Goal: Task Accomplishment & Management: Manage account settings

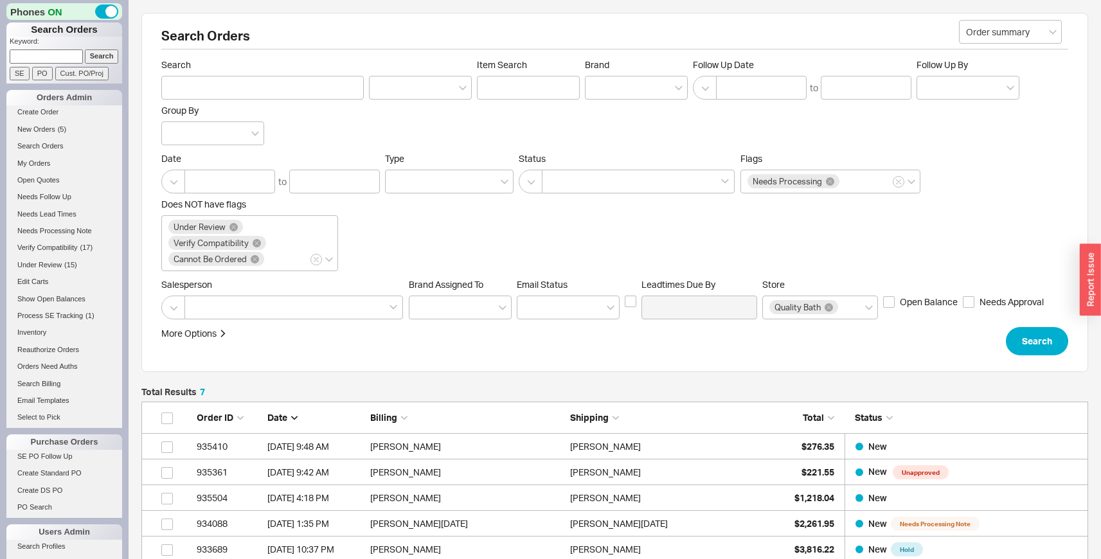
scroll to position [228, 937]
click at [51, 125] on link "New Orders ( 5 )" at bounding box center [64, 129] width 116 height 13
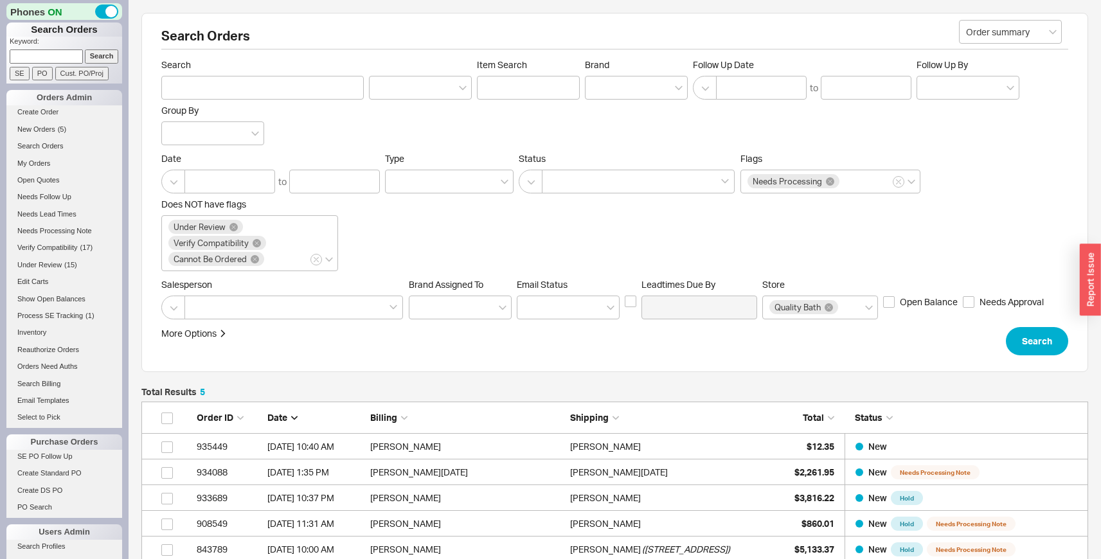
scroll to position [177, 0]
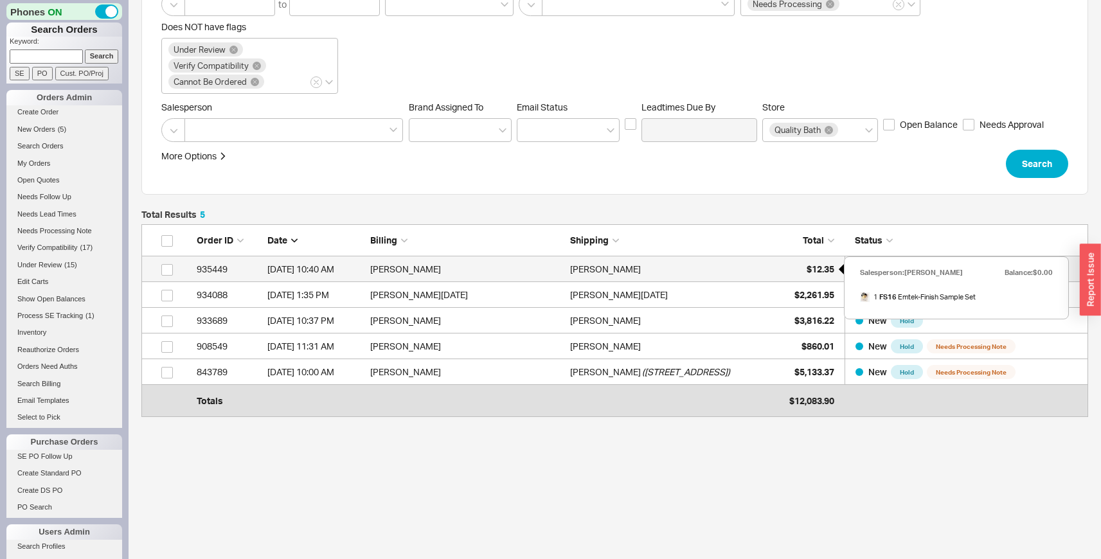
click at [791, 262] on div "$12.35" at bounding box center [802, 269] width 64 height 26
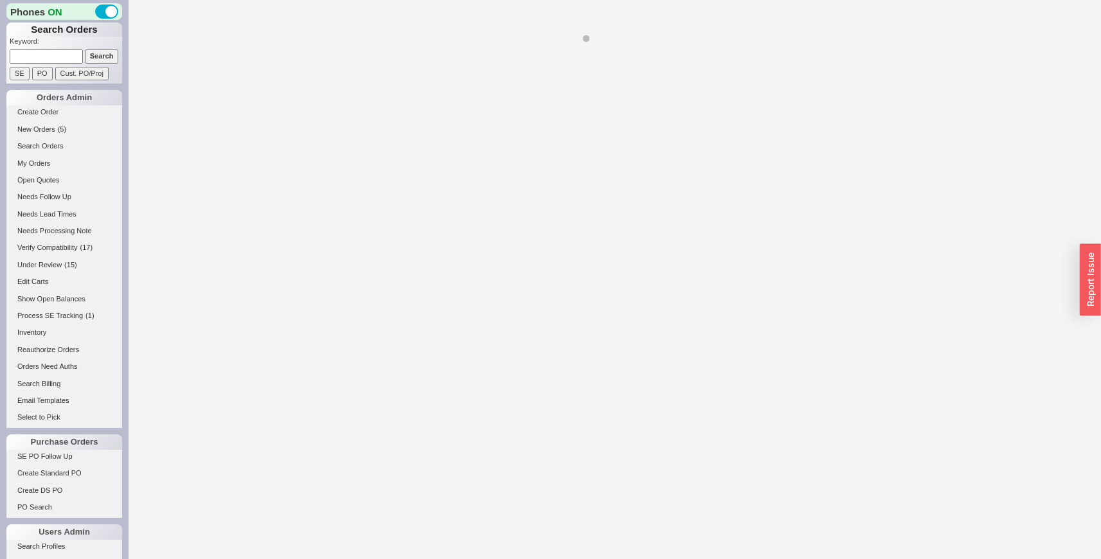
select select "LOW"
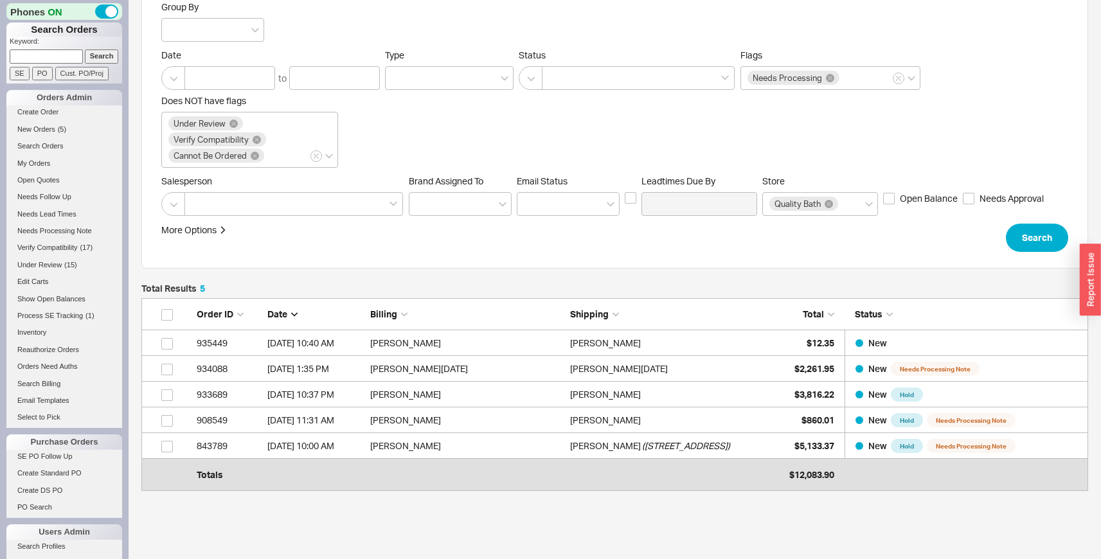
scroll to position [109, 0]
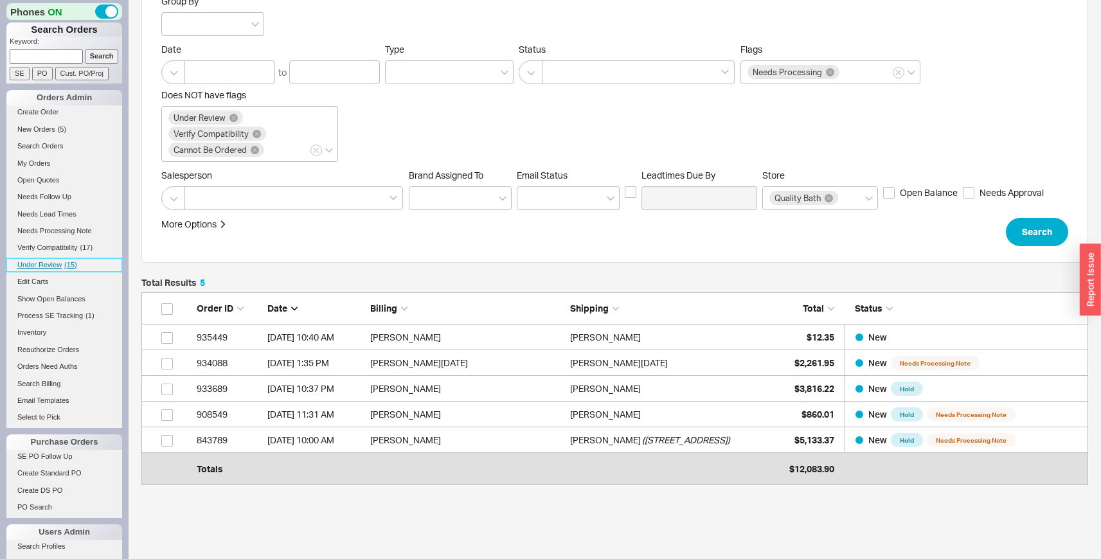
click at [65, 262] on span "( 15 )" at bounding box center [70, 265] width 13 height 8
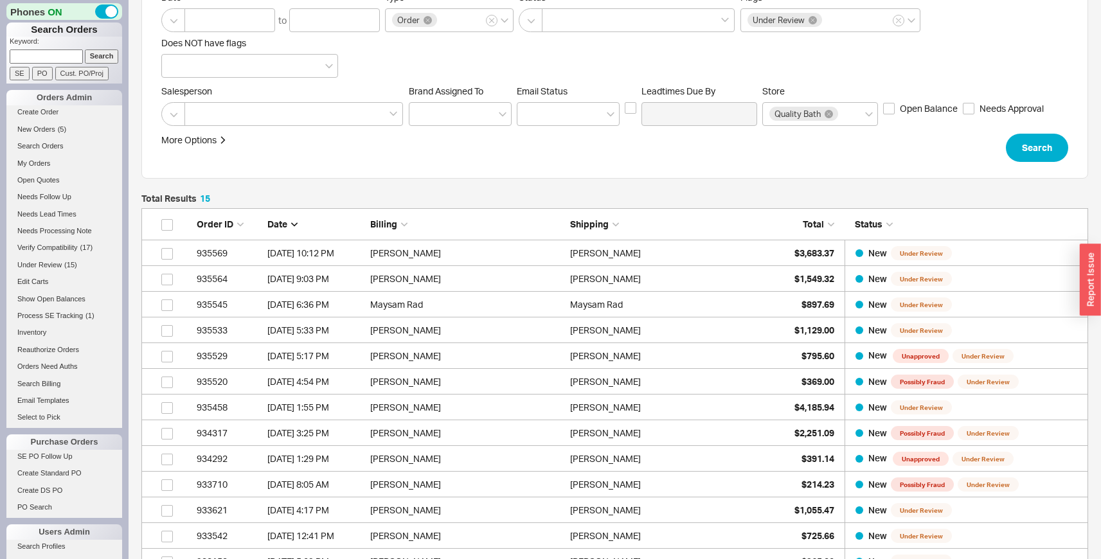
scroll to position [181, 0]
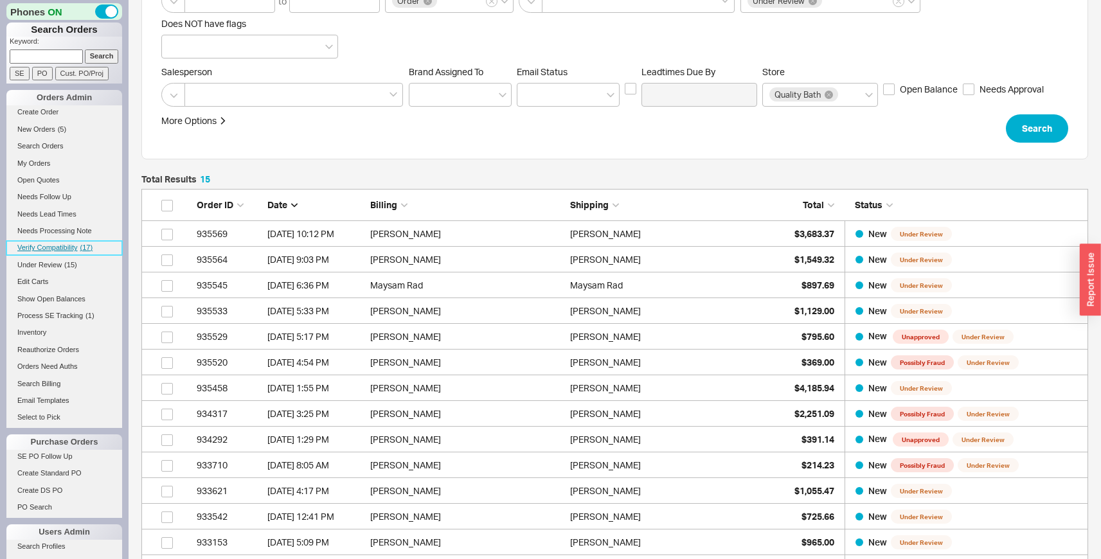
click at [74, 247] on span "Verify Compatibility" at bounding box center [47, 248] width 60 height 8
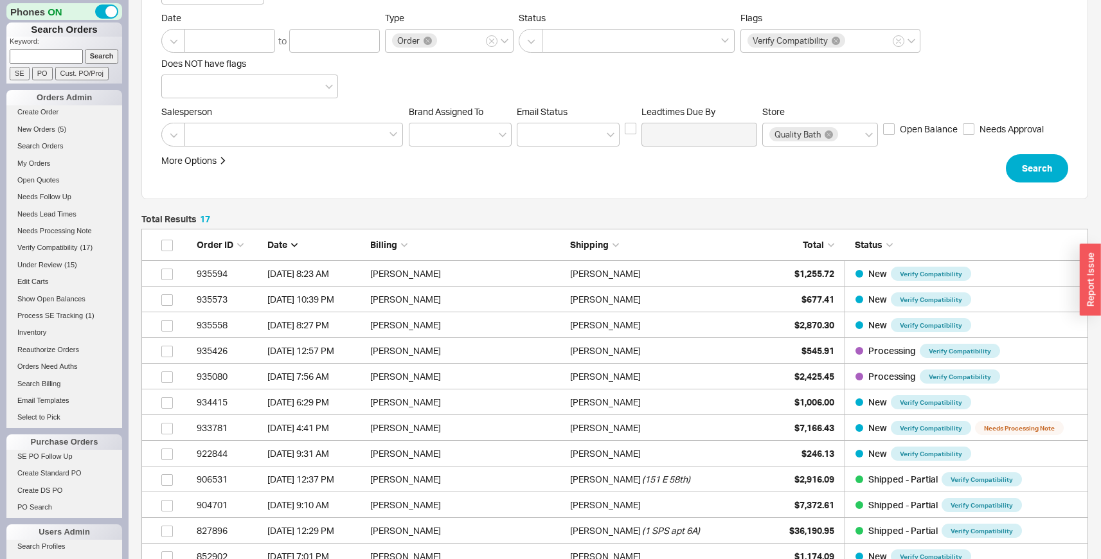
scroll to position [159, 0]
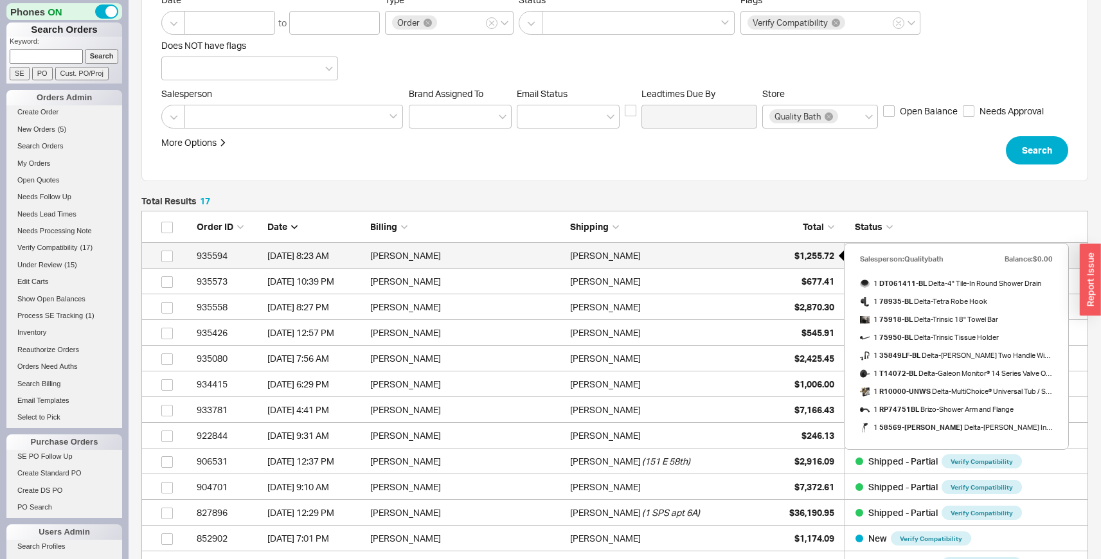
click at [802, 250] on span "$1,255.72" at bounding box center [815, 255] width 40 height 11
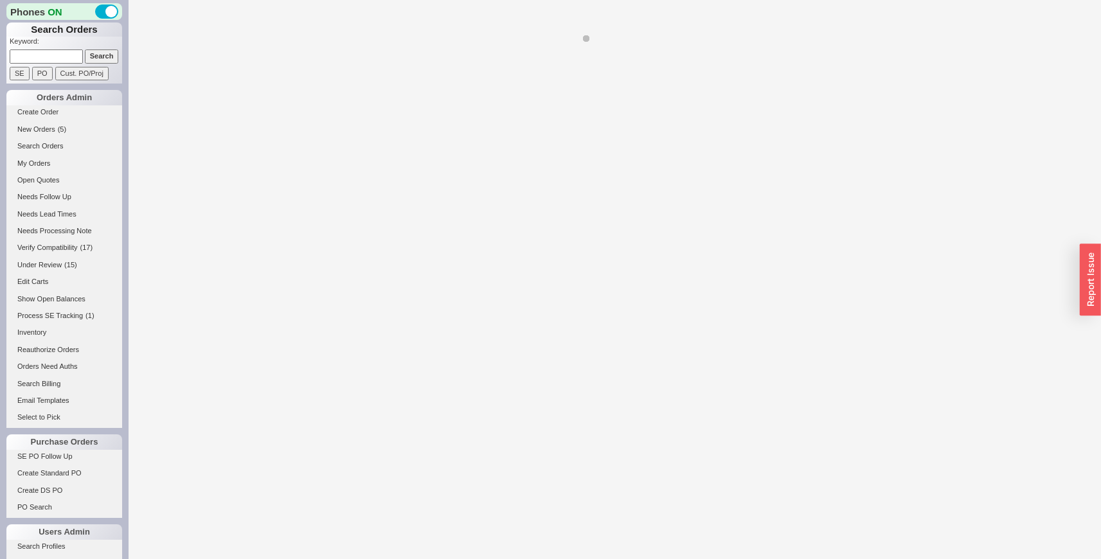
select select "LOW"
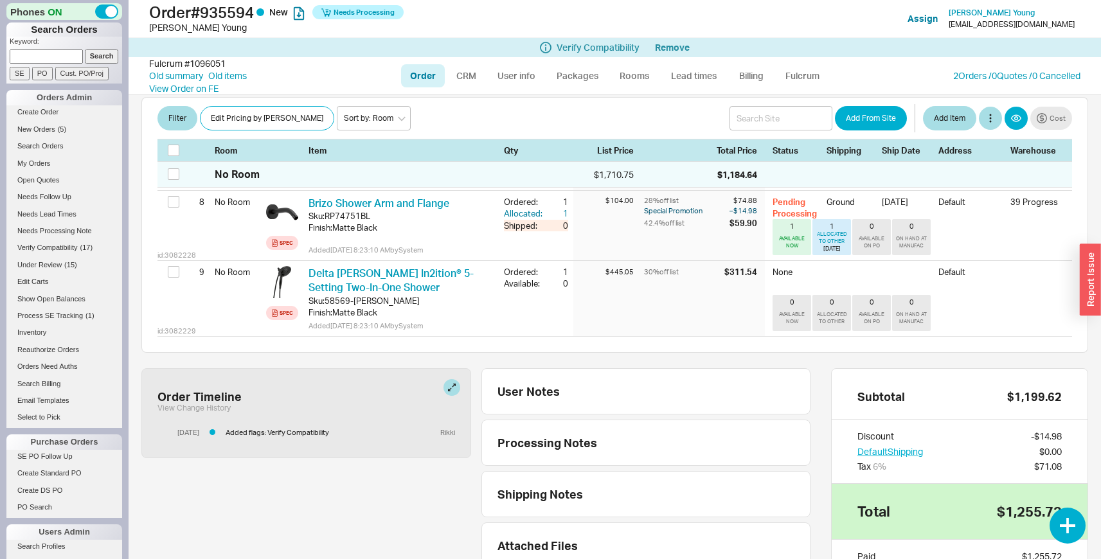
scroll to position [816, 0]
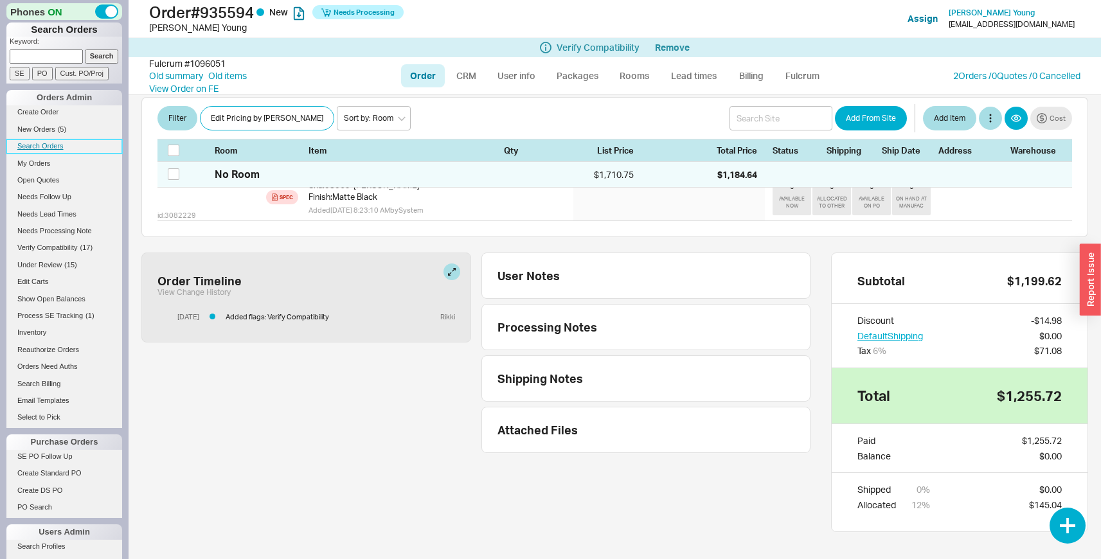
click at [43, 148] on link "Search Orders" at bounding box center [64, 145] width 116 height 13
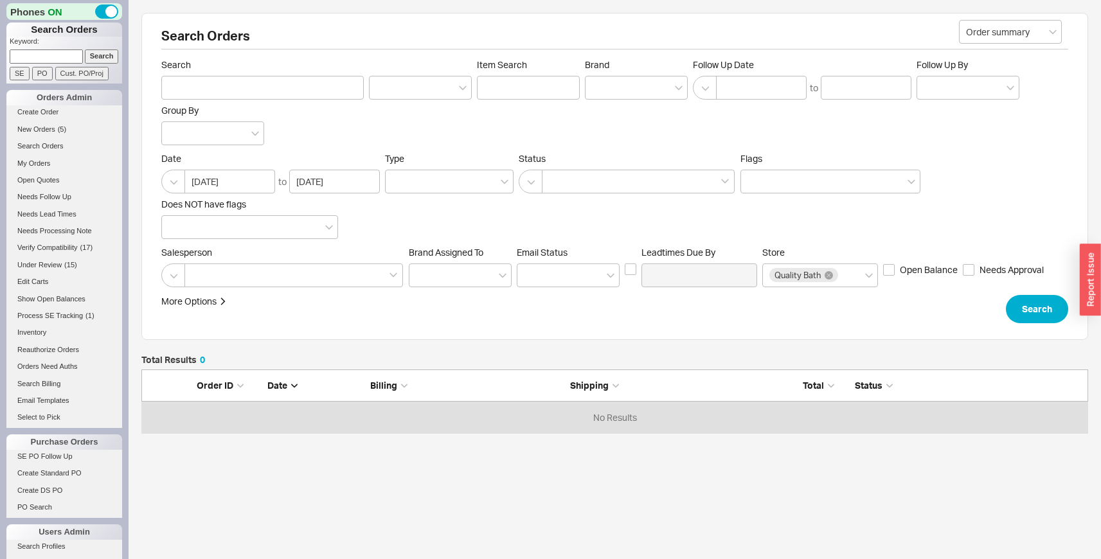
scroll to position [54, 937]
click at [566, 190] on div at bounding box center [638, 182] width 193 height 24
click at [558, 189] on input at bounding box center [553, 181] width 9 height 15
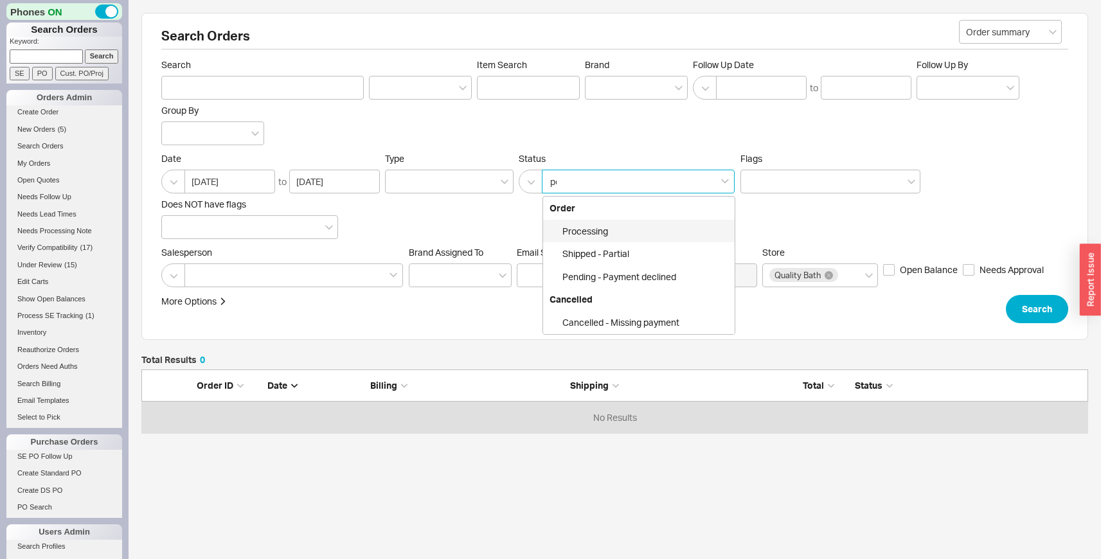
type input "pen"
click button "Search" at bounding box center [1037, 309] width 62 height 28
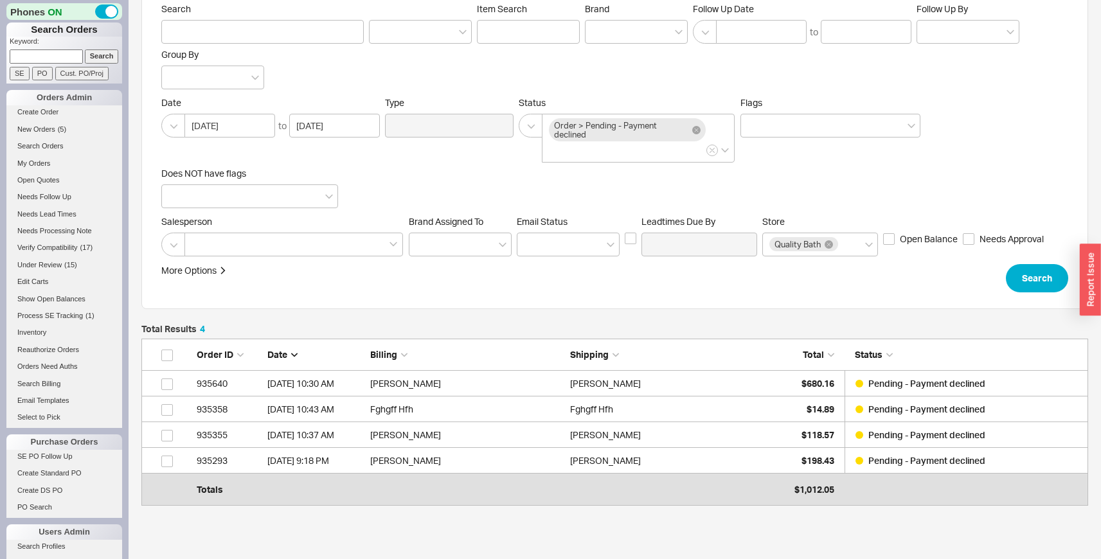
scroll to position [58, 0]
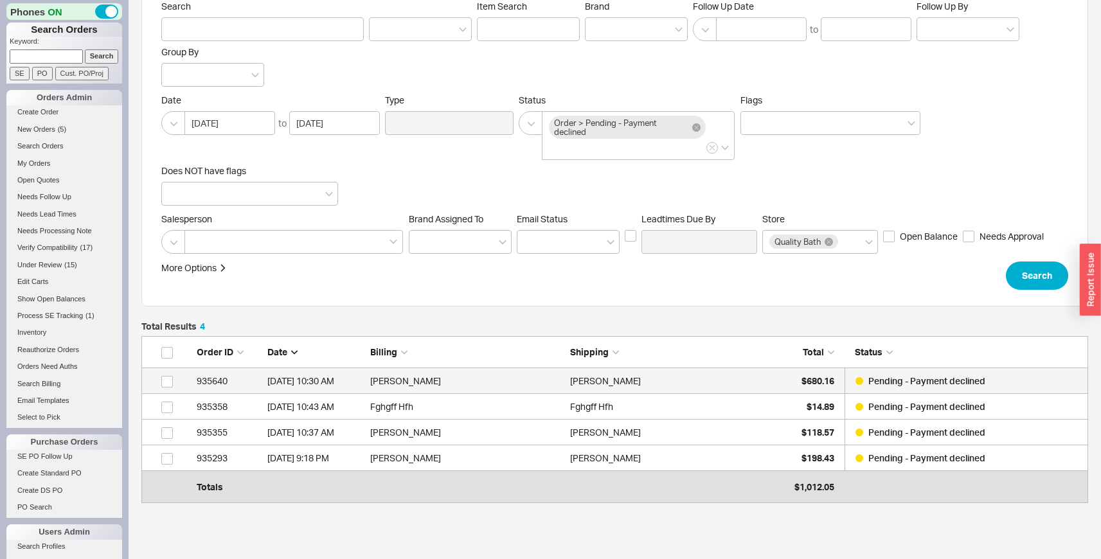
click at [673, 379] on div "Polly Martin" at bounding box center [666, 381] width 193 height 26
click at [694, 127] on icon at bounding box center [696, 127] width 8 height 8
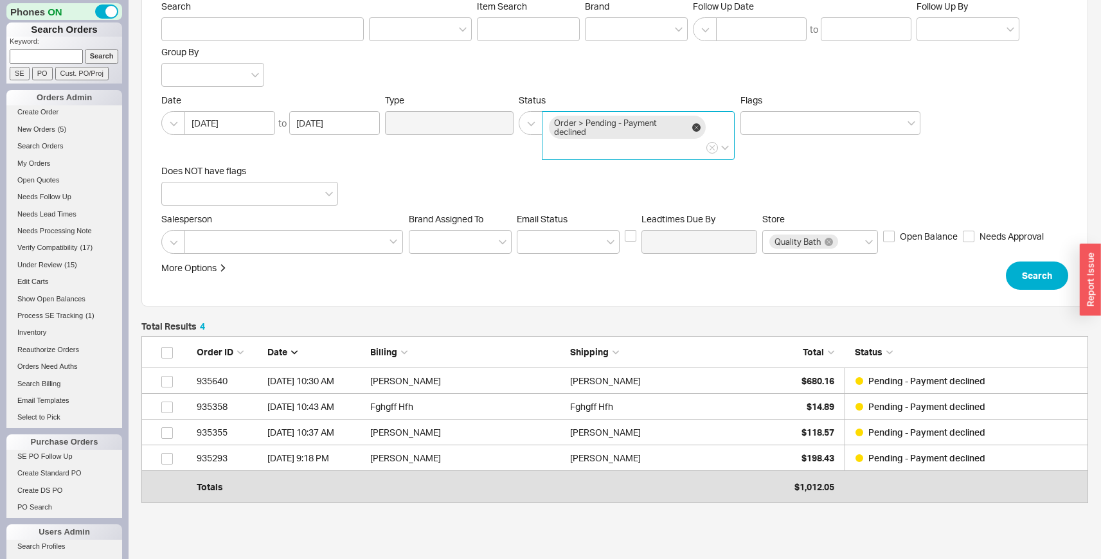
click at [558, 141] on input "Order > Pending - Payment declined" at bounding box center [553, 148] width 9 height 15
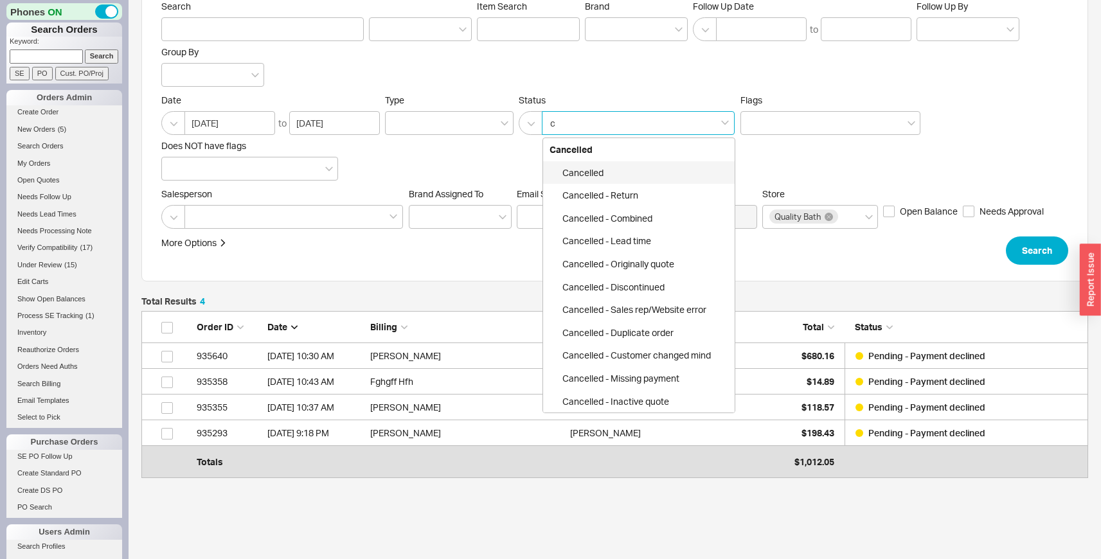
type input "ca"
click at [644, 175] on div "Cancelled" at bounding box center [639, 172] width 192 height 23
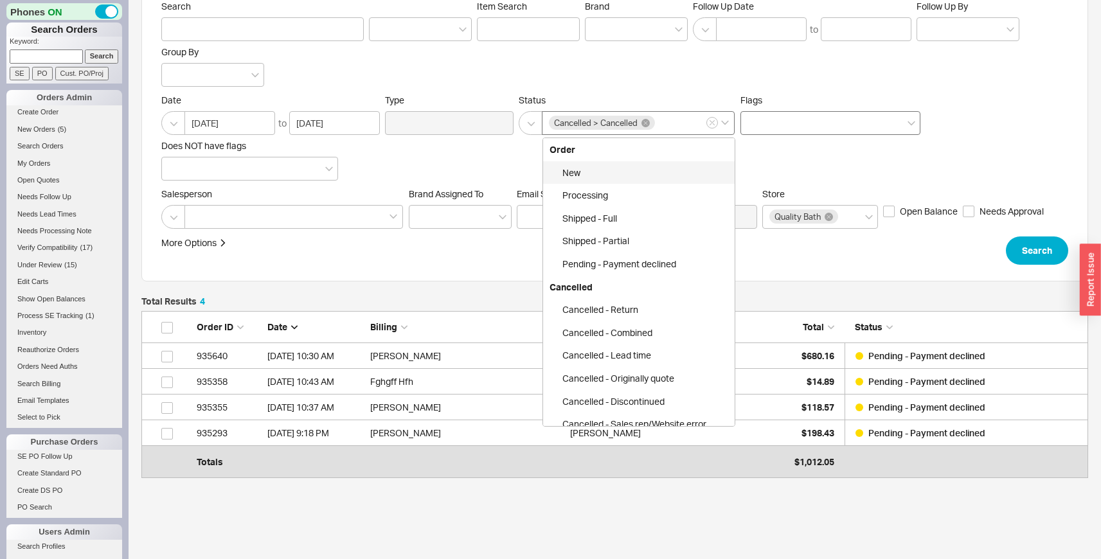
click at [779, 116] on div at bounding box center [831, 123] width 180 height 24
click at [757, 116] on input "Flags" at bounding box center [752, 123] width 9 height 15
type input "fr"
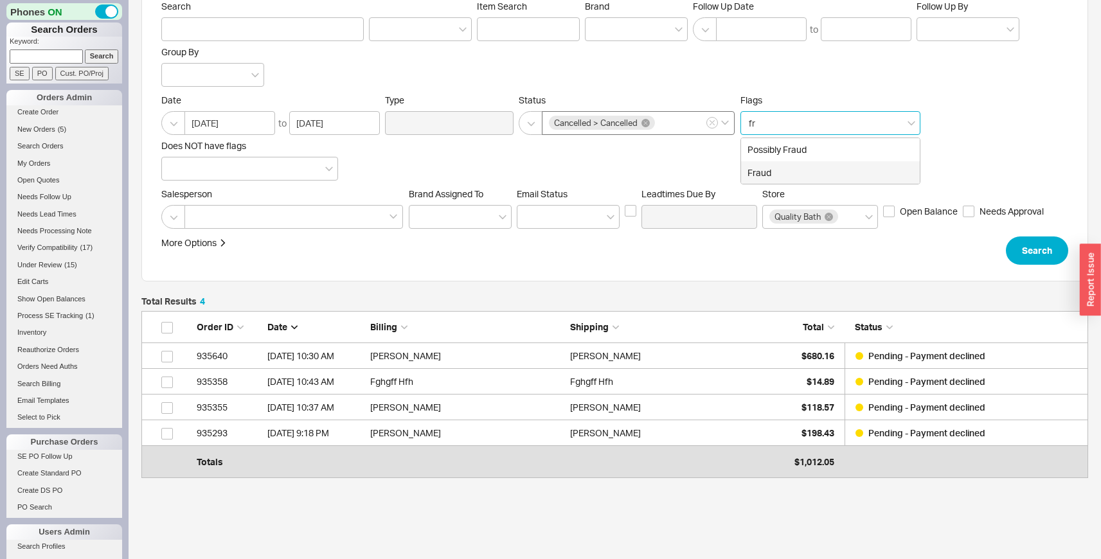
click at [786, 163] on div "Fraud" at bounding box center [830, 172] width 179 height 23
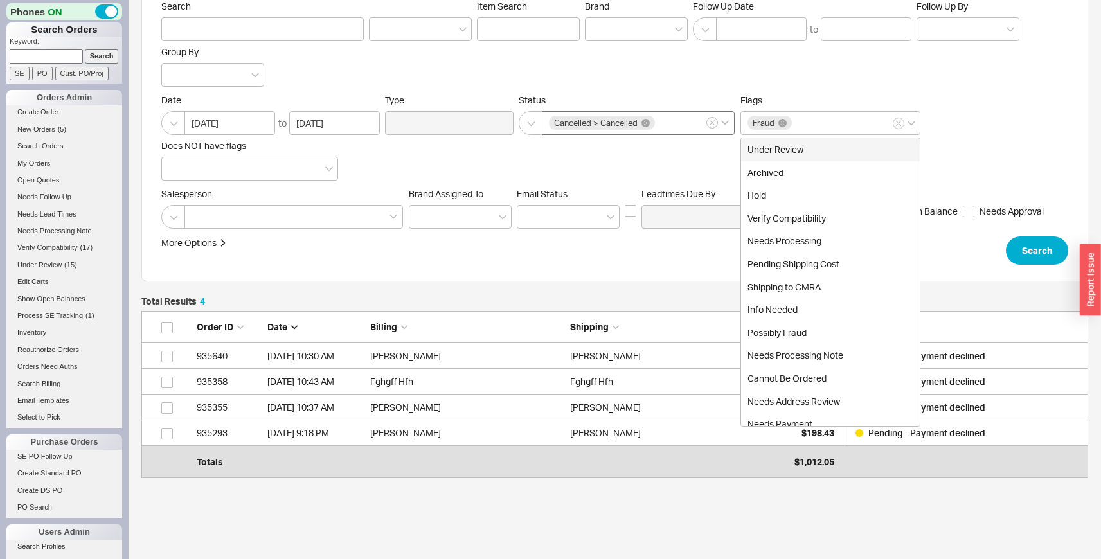
click at [1000, 146] on div "Date 07/22/2025 to 08/23/2025 Type Status Cancelled > Cancelled Flags Fraud Und…" at bounding box center [614, 137] width 907 height 86
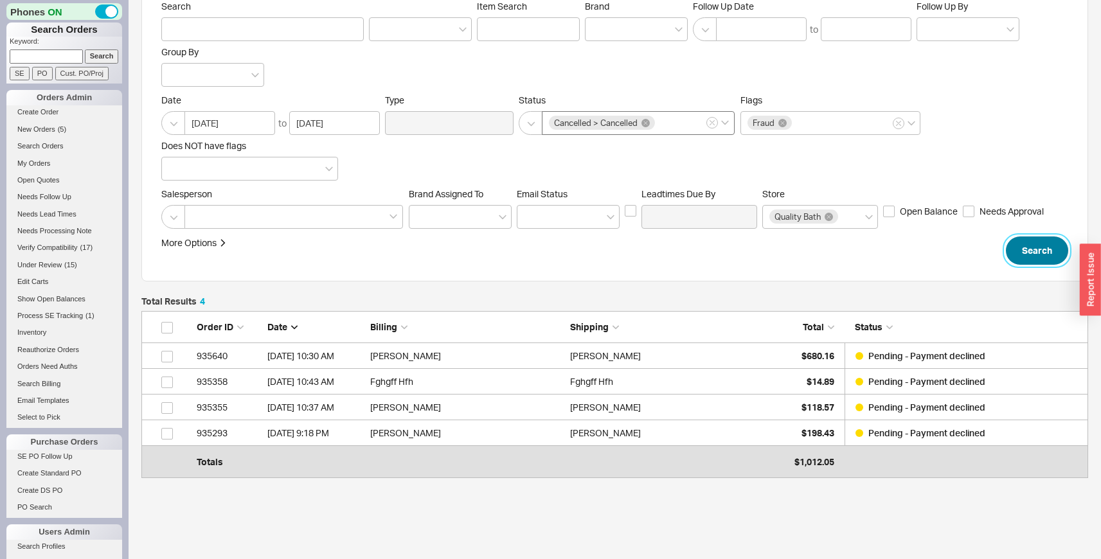
click at [1036, 245] on button "Search" at bounding box center [1037, 251] width 62 height 28
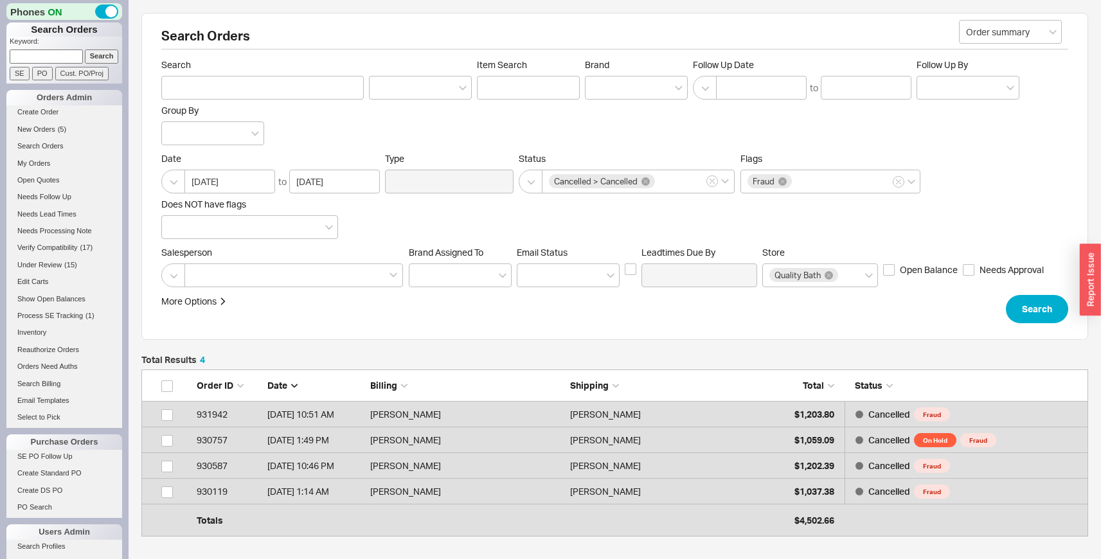
scroll to position [151, 937]
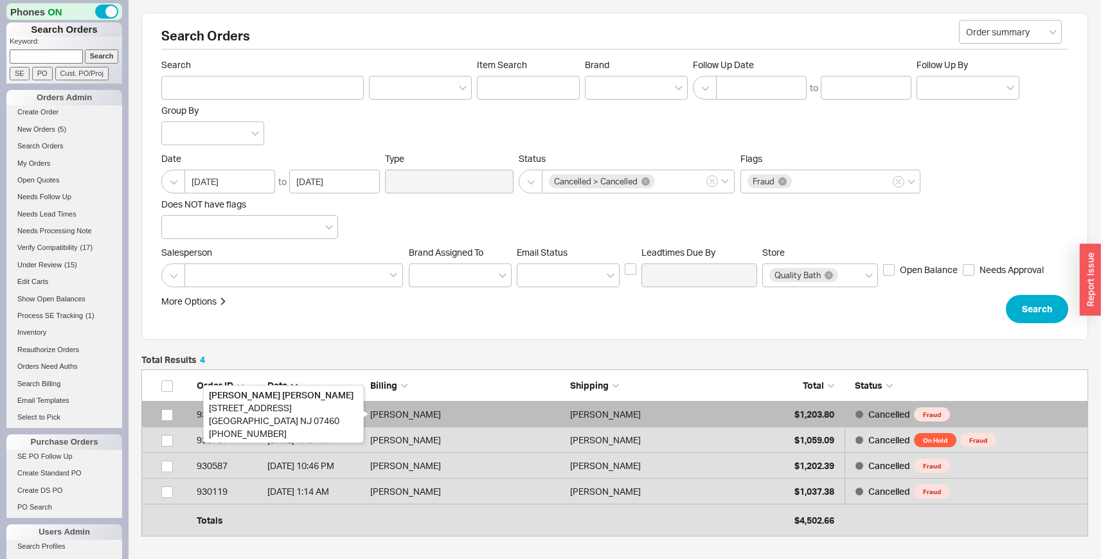
click at [374, 410] on div "Charles Pitts" at bounding box center [466, 415] width 193 height 26
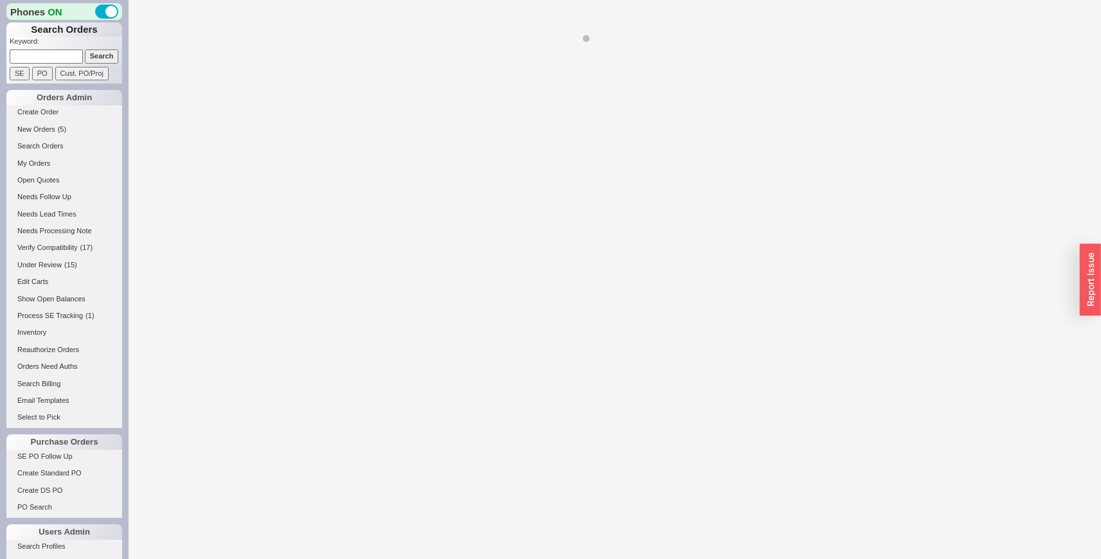
select select "LOW"
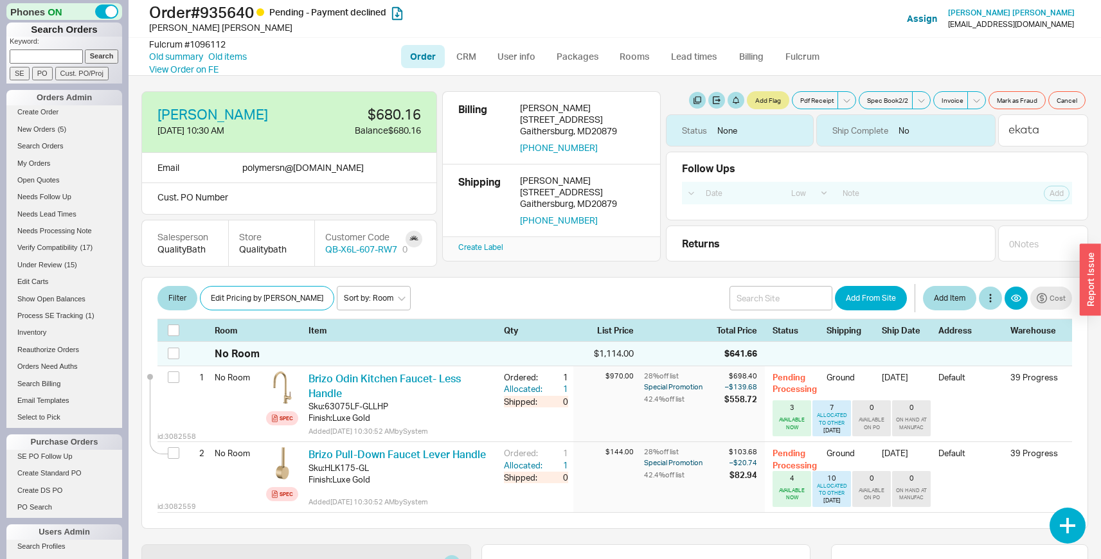
select select "LOW"
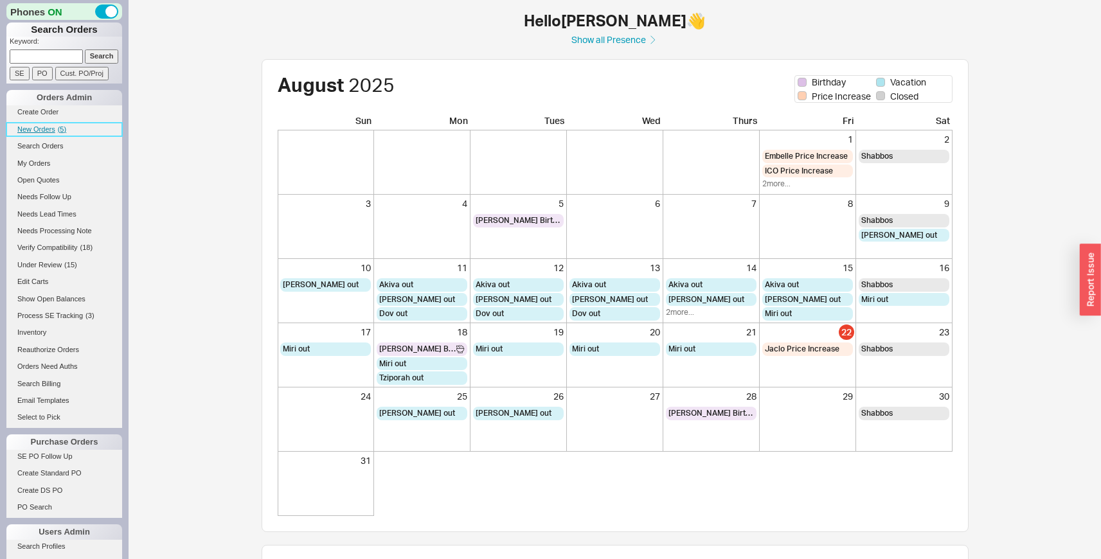
click at [32, 123] on link "New Orders ( 5 )" at bounding box center [64, 129] width 116 height 13
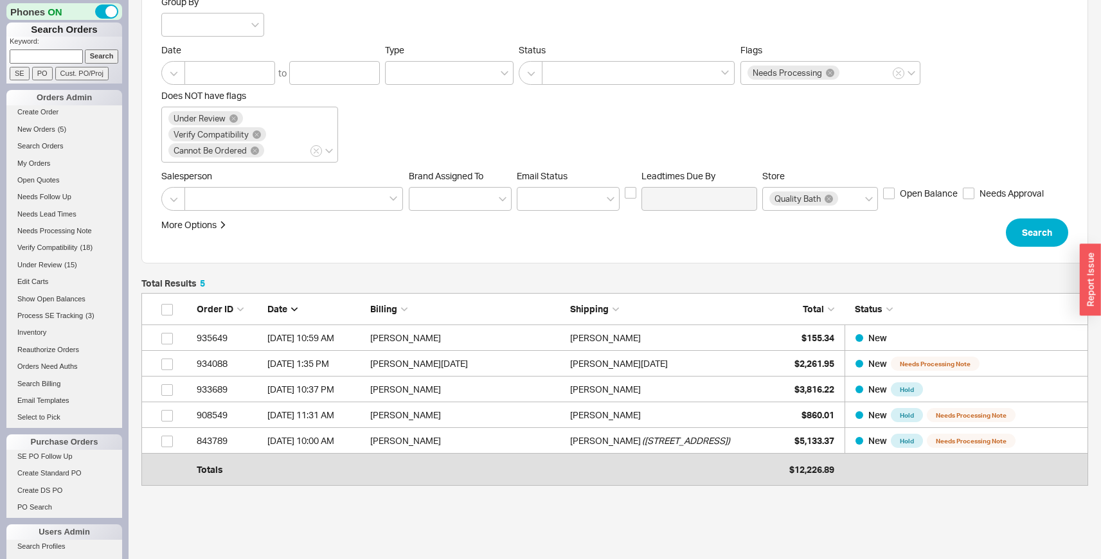
scroll to position [109, 0]
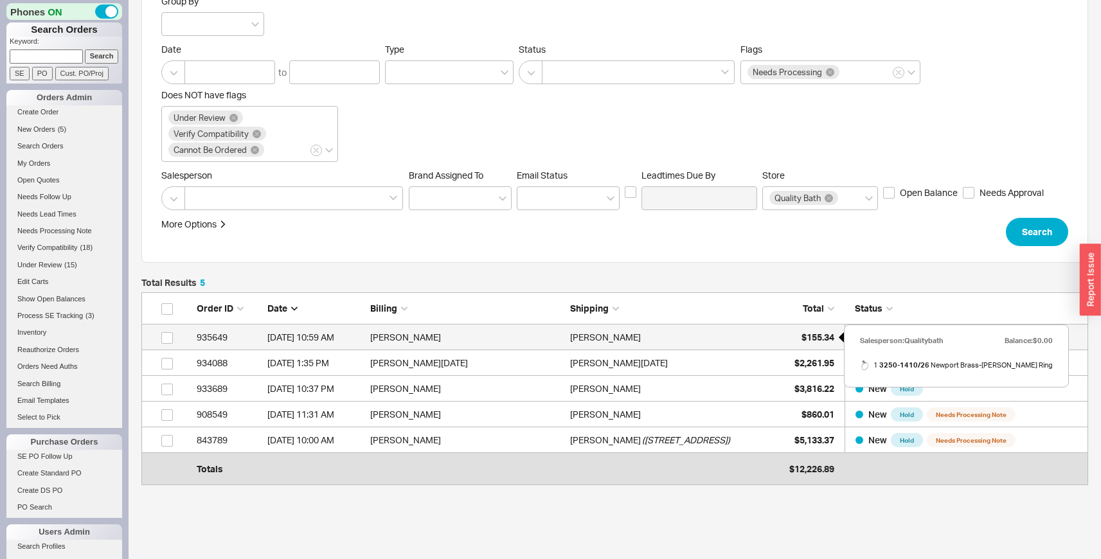
click at [803, 333] on span "$155.34" at bounding box center [818, 337] width 33 height 11
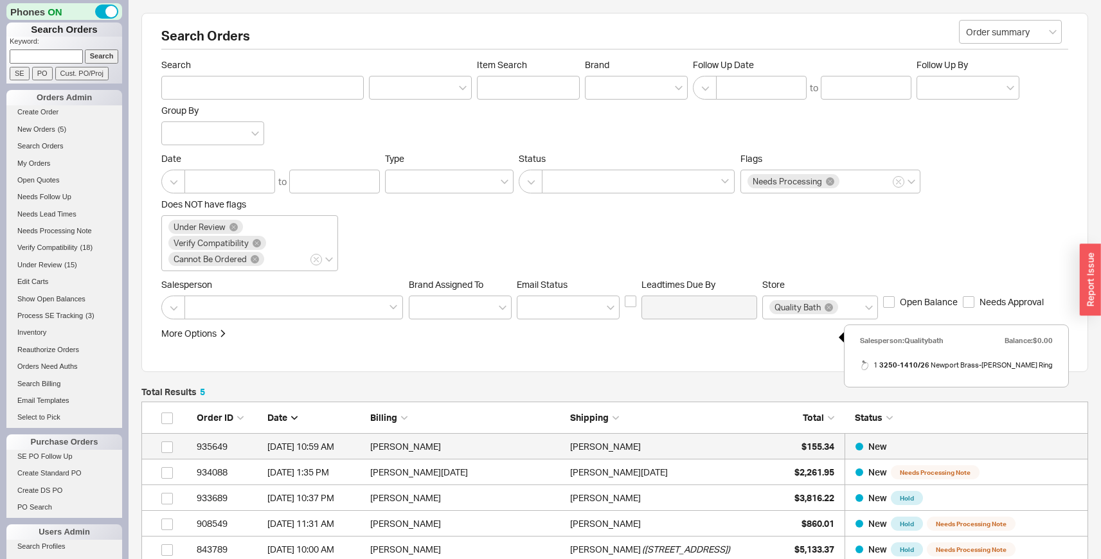
select select "LOW"
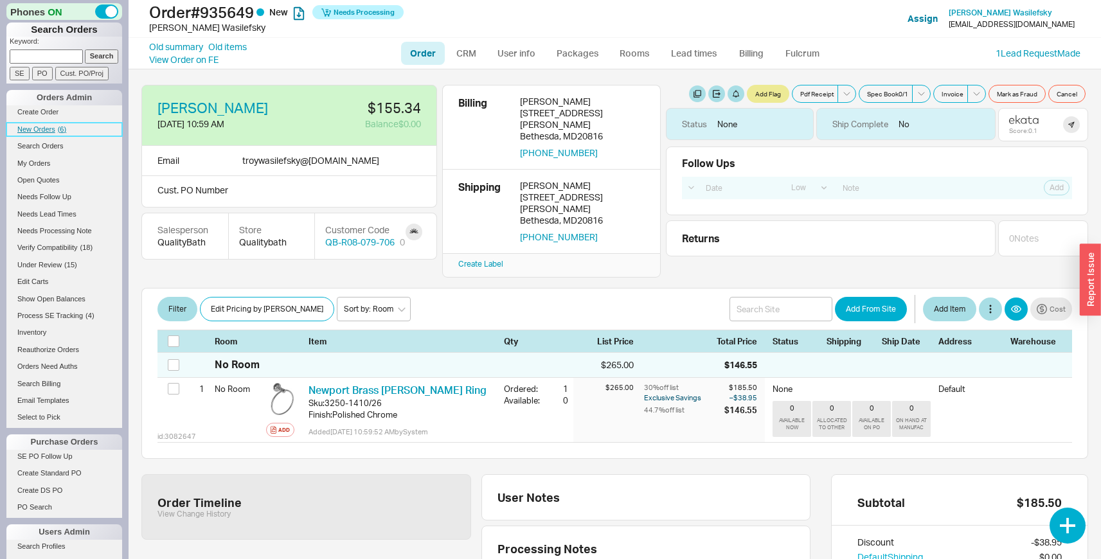
click at [67, 130] on link "New Orders ( 6 )" at bounding box center [64, 129] width 116 height 13
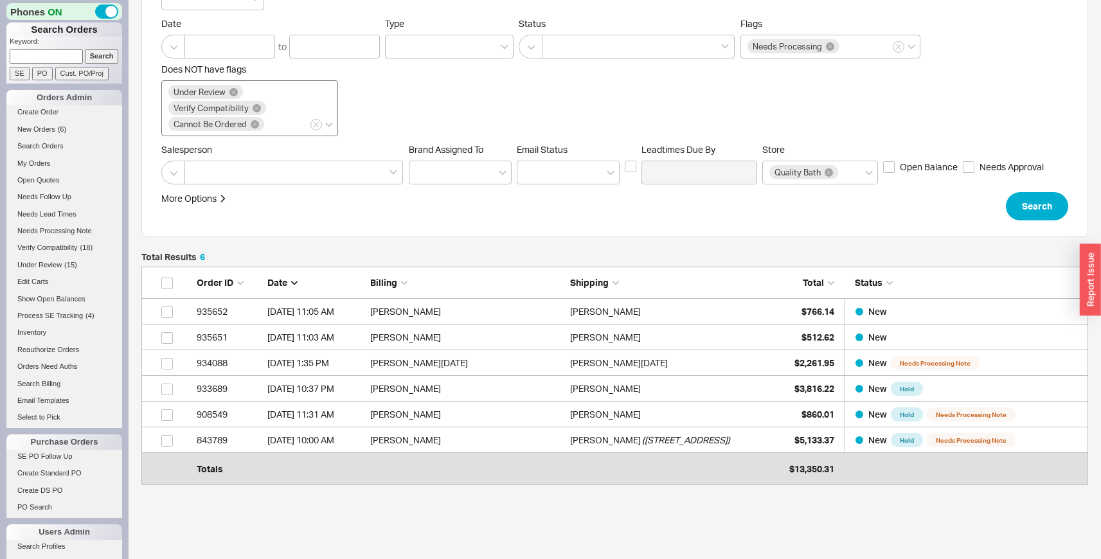
scroll to position [203, 0]
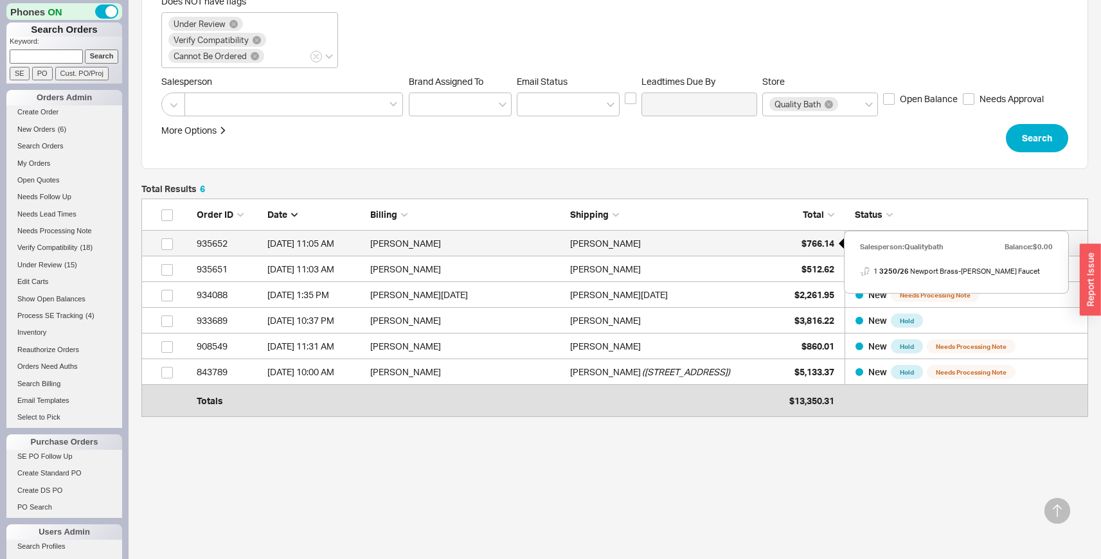
click at [794, 240] on div "$766.14" at bounding box center [802, 244] width 64 height 26
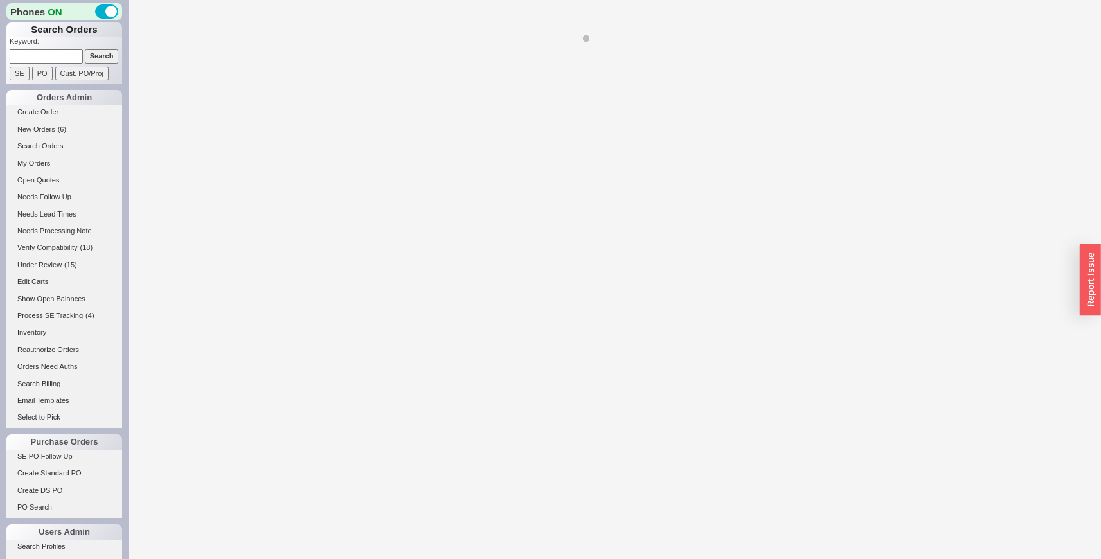
select select "LOW"
